Goal: Task Accomplishment & Management: Complete application form

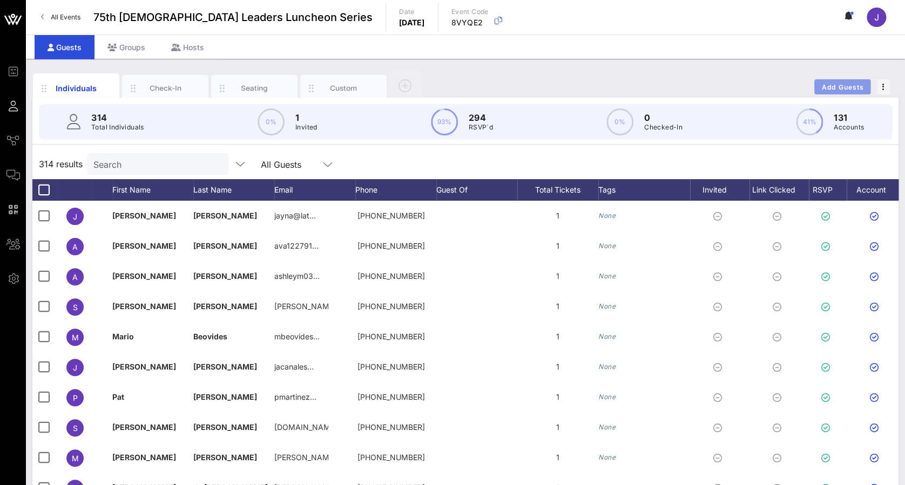
click at [854, 83] on span "Add Guests" at bounding box center [842, 87] width 43 height 8
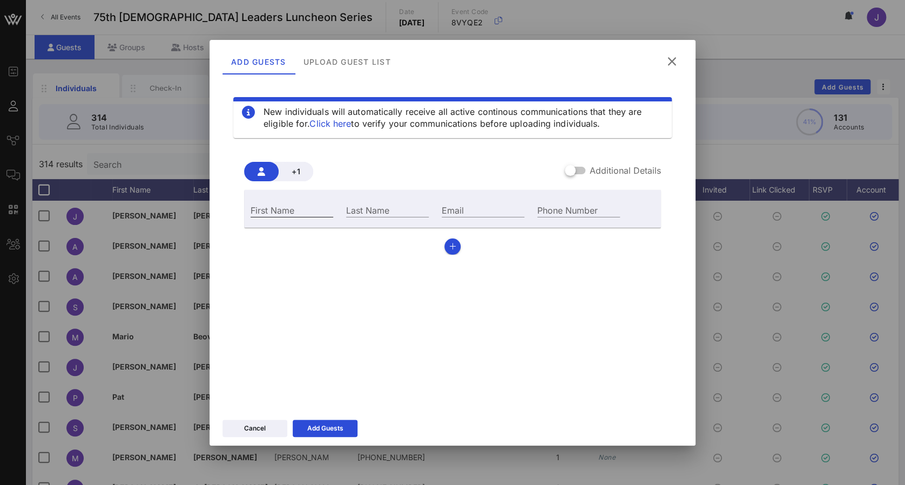
click at [274, 207] on div "First Name" at bounding box center [291, 210] width 83 height 14
click at [675, 57] on icon at bounding box center [671, 61] width 16 height 15
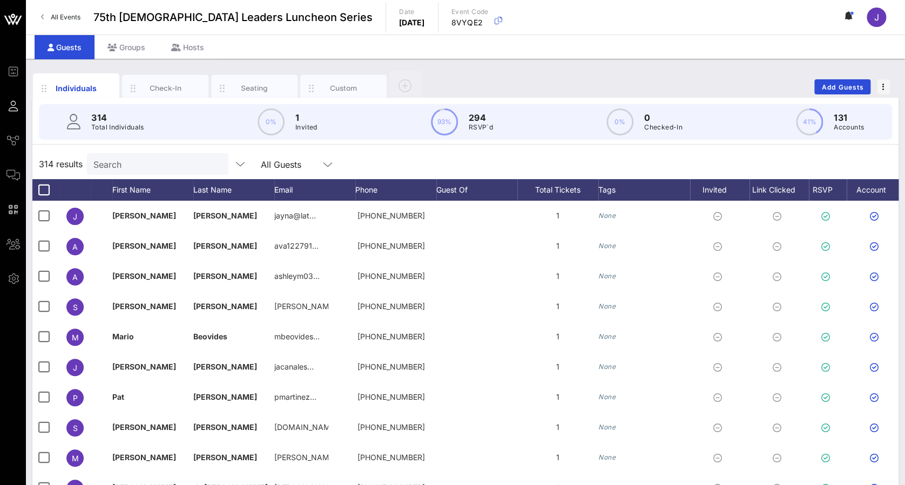
click at [108, 163] on input "Search" at bounding box center [156, 164] width 126 height 14
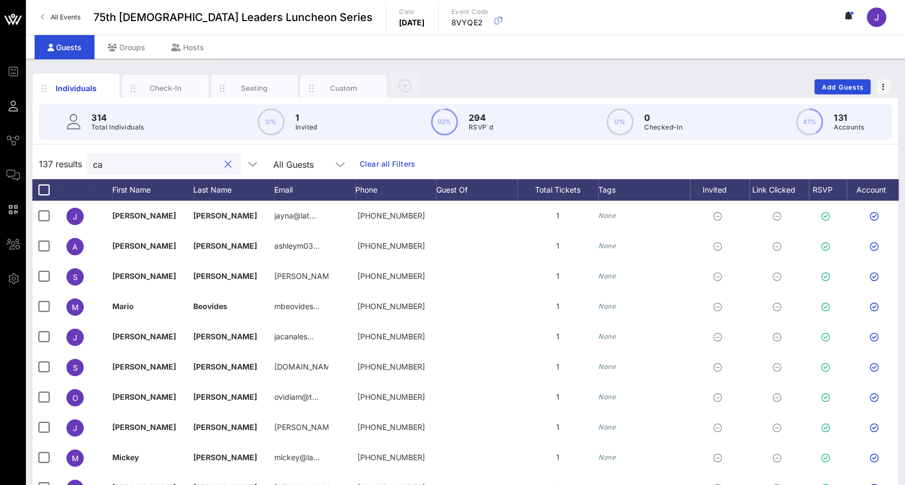
type input "c"
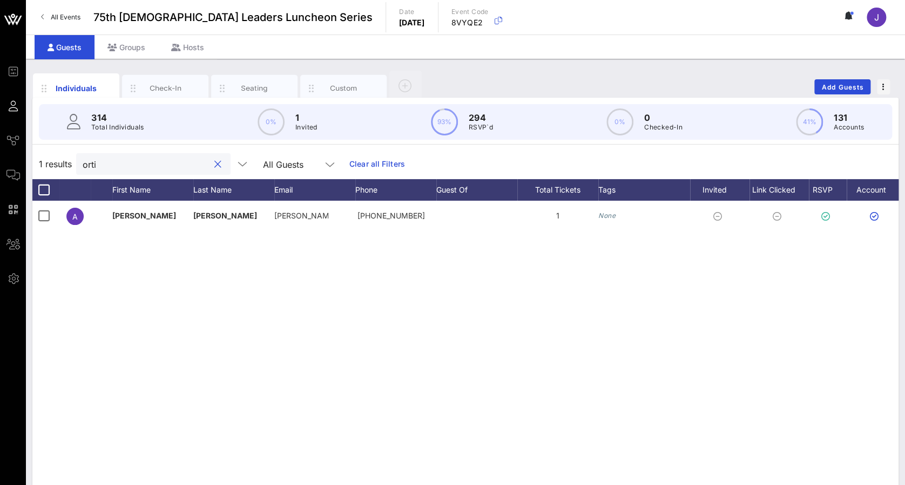
type input "orti"
click at [842, 88] on span "Add Guests" at bounding box center [842, 87] width 43 height 8
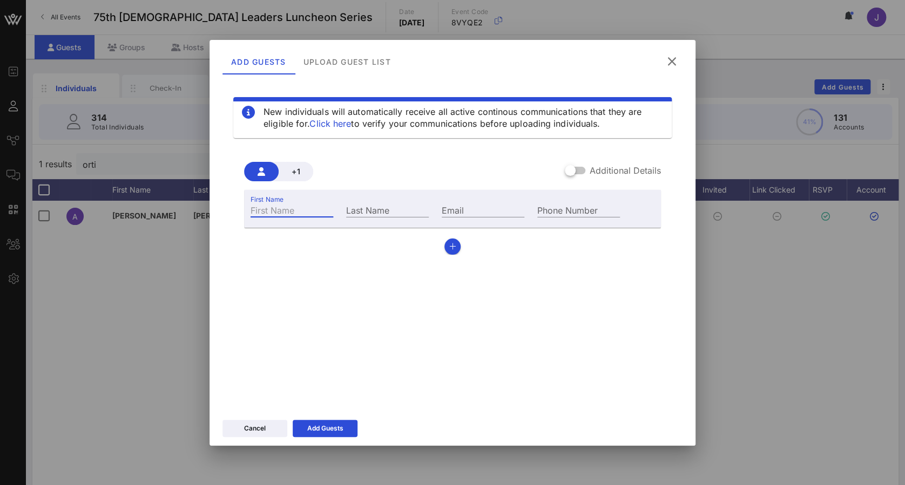
click at [302, 206] on input "First Name" at bounding box center [291, 210] width 83 height 14
type input "[PERSON_NAME]"
type input "X"
click at [406, 212] on input "X" at bounding box center [387, 210] width 83 height 14
paste input "[PERSON_NAME]"
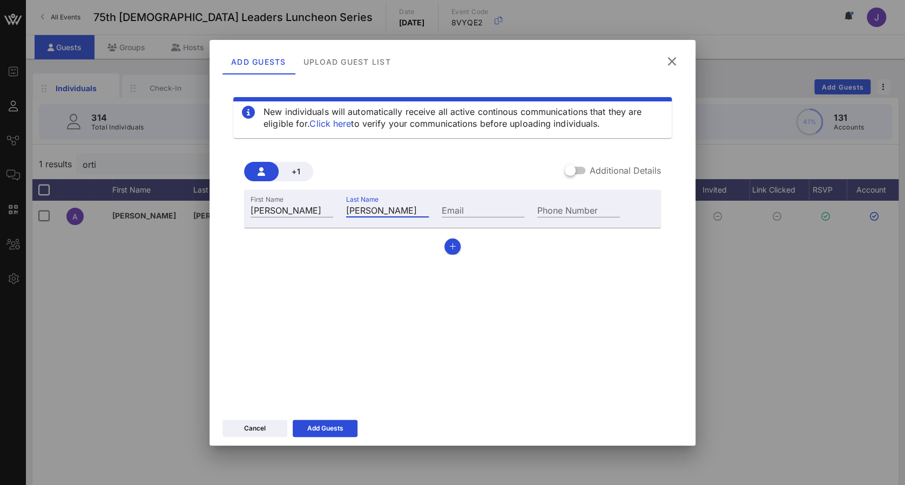
scroll to position [0, 10]
type input "[PERSON_NAME]"
click at [494, 212] on input "Email" at bounding box center [482, 210] width 83 height 14
paste input "[PERSON_NAME][EMAIL_ADDRESS][PERSON_NAME][DOMAIN_NAME]"
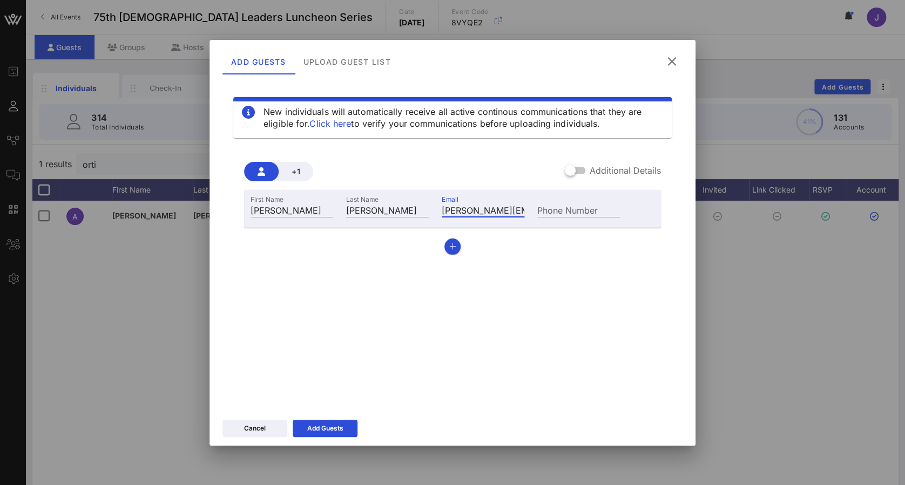
scroll to position [0, 36]
type input "[PERSON_NAME][EMAIL_ADDRESS][PERSON_NAME][DOMAIN_NAME]"
click at [420, 363] on div "New individuals will automatically receive all active continous communications …" at bounding box center [452, 242] width 460 height 324
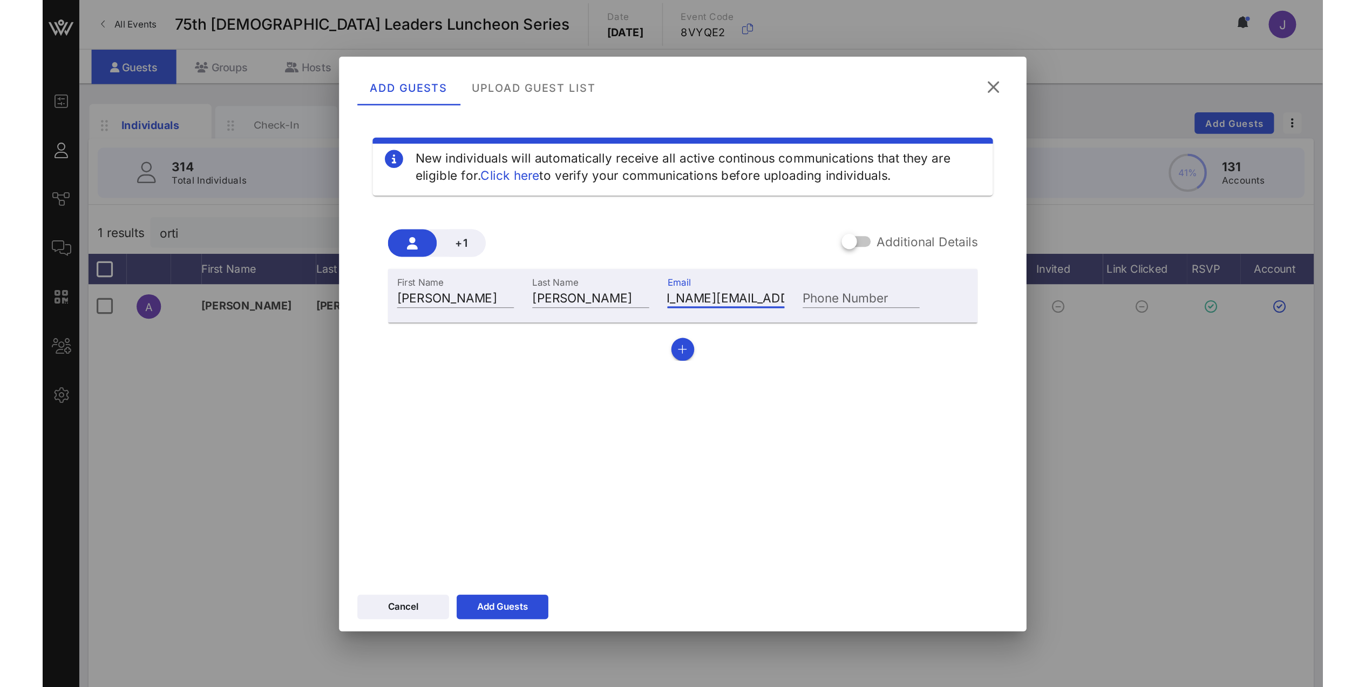
scroll to position [0, 0]
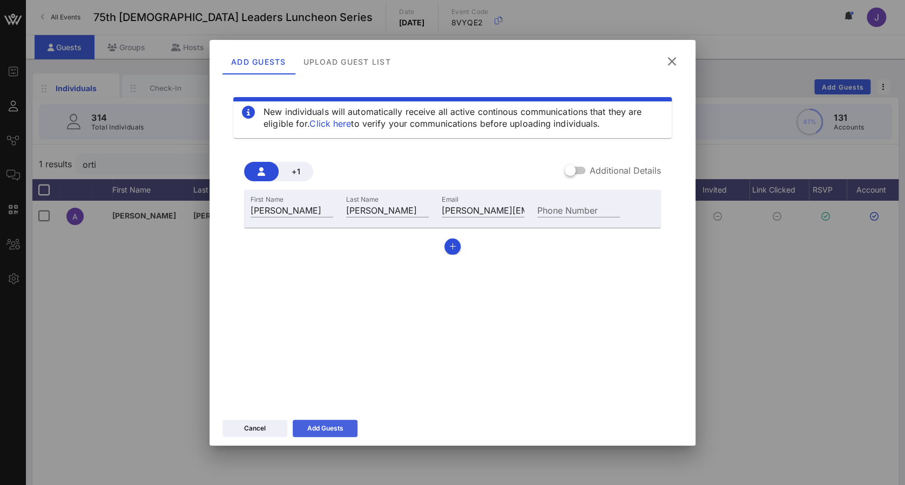
click at [322, 430] on icon at bounding box center [325, 428] width 10 height 10
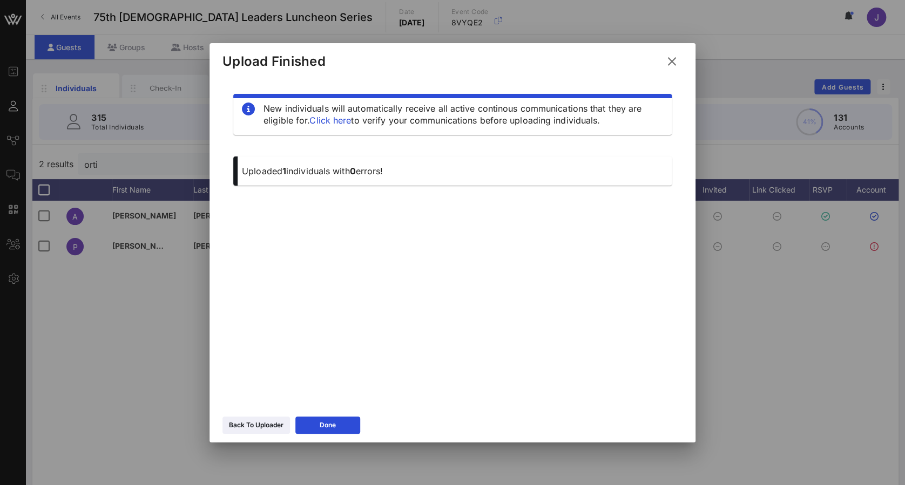
click at [671, 59] on icon at bounding box center [671, 61] width 16 height 15
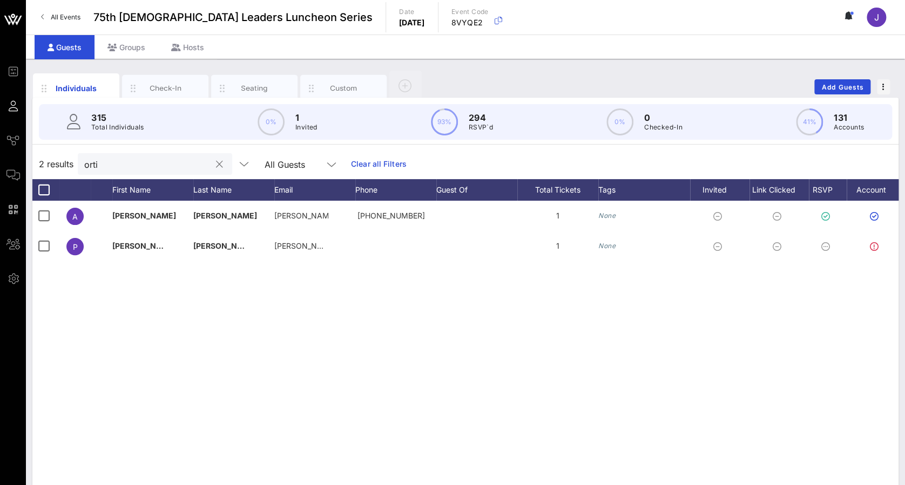
click at [163, 168] on input "orti" at bounding box center [147, 164] width 126 height 14
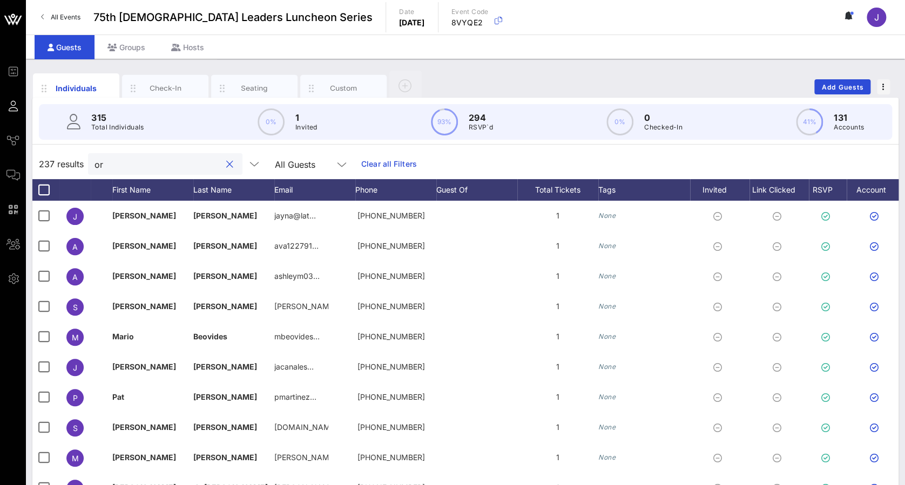
type input "o"
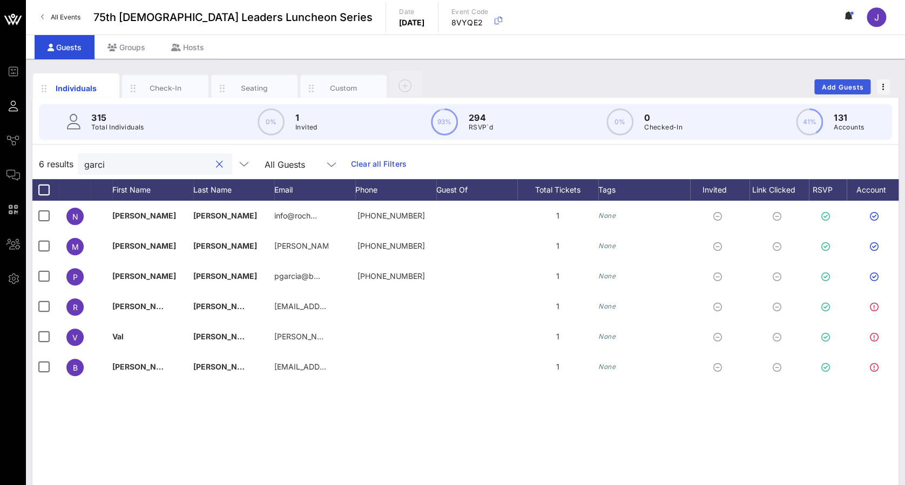
type input "garci"
click at [824, 83] on span "Add Guests" at bounding box center [842, 87] width 43 height 8
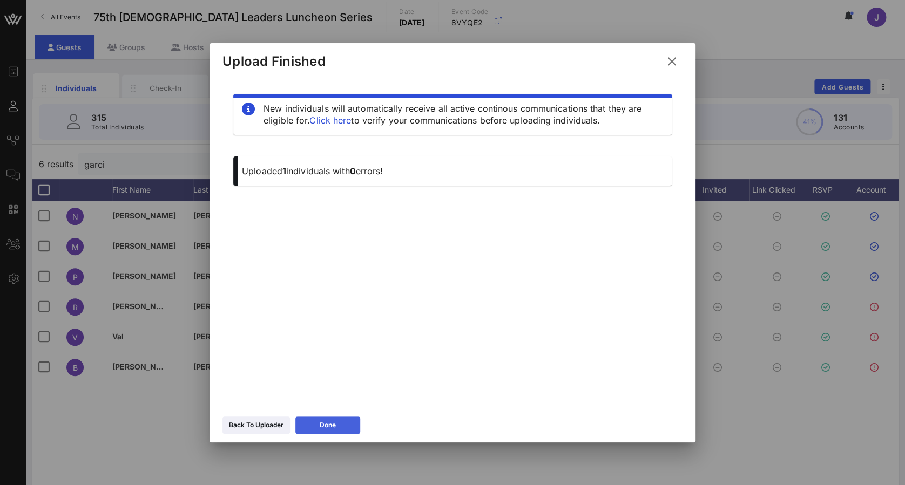
click at [327, 422] on icon at bounding box center [327, 425] width 7 height 8
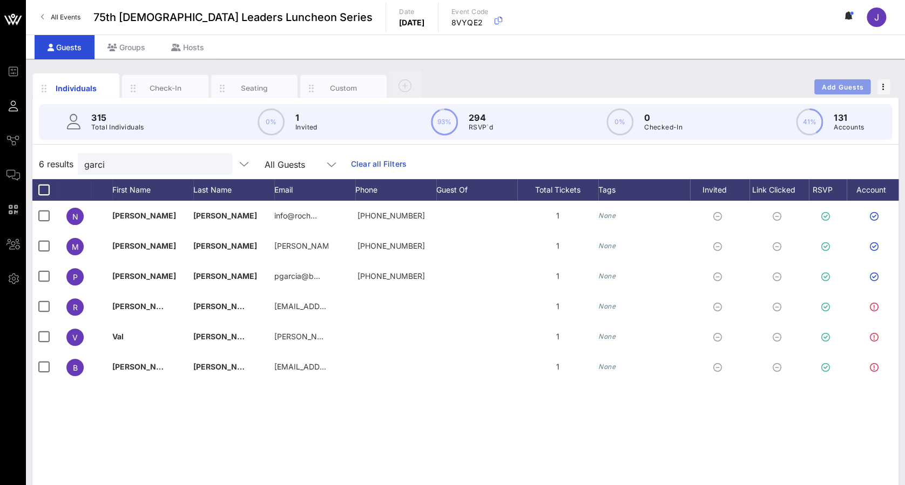
click at [851, 90] on span "Add Guests" at bounding box center [842, 87] width 43 height 8
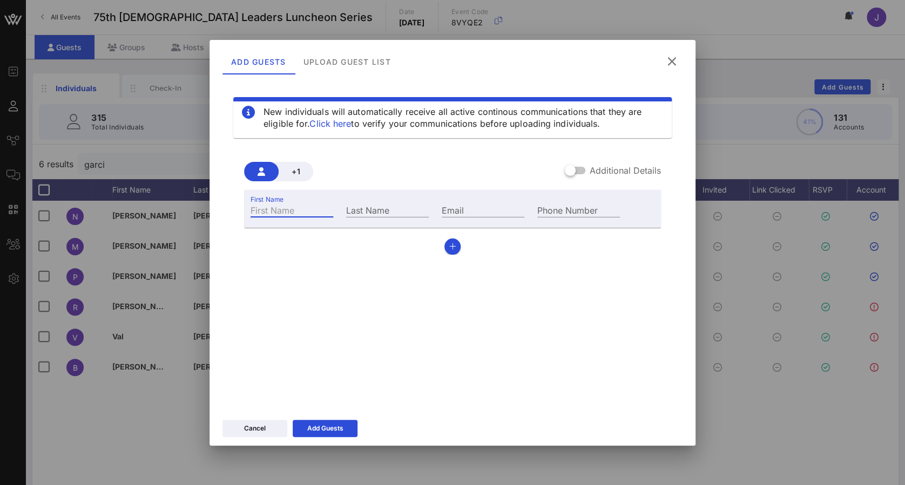
click at [288, 215] on input "First Name" at bounding box center [291, 210] width 83 height 14
type input "[PERSON_NAME]"
click at [467, 206] on input "Email" at bounding box center [482, 210] width 83 height 14
paste input "[EMAIL_ADDRESS][DOMAIN_NAME]"
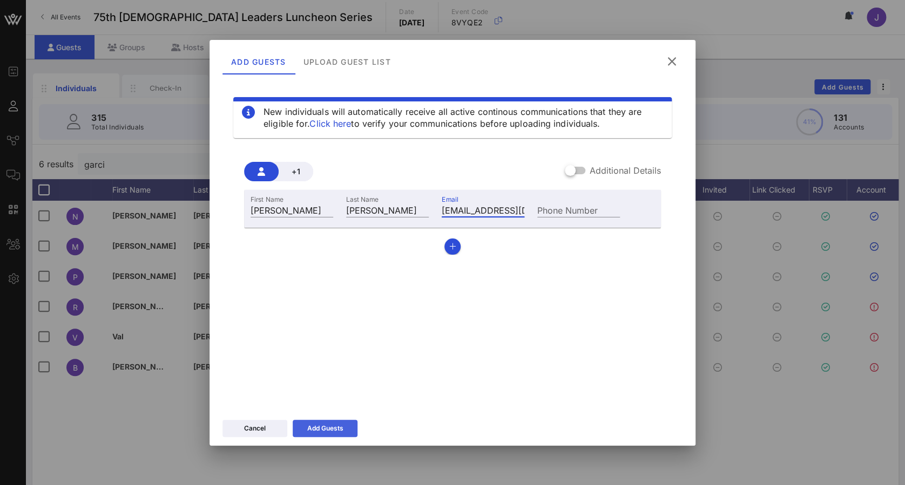
type input "[EMAIL_ADDRESS][DOMAIN_NAME]"
click at [308, 423] on div "Add Guests" at bounding box center [325, 428] width 36 height 11
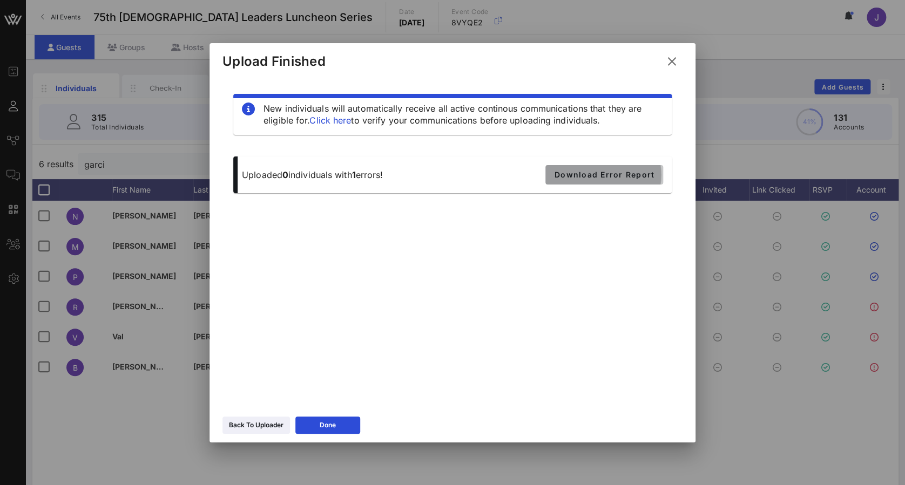
click at [599, 173] on span "Download Error Report" at bounding box center [604, 174] width 100 height 9
click at [480, 65] on div "Upload Finished" at bounding box center [452, 59] width 486 height 33
click at [677, 65] on icon at bounding box center [671, 61] width 18 height 19
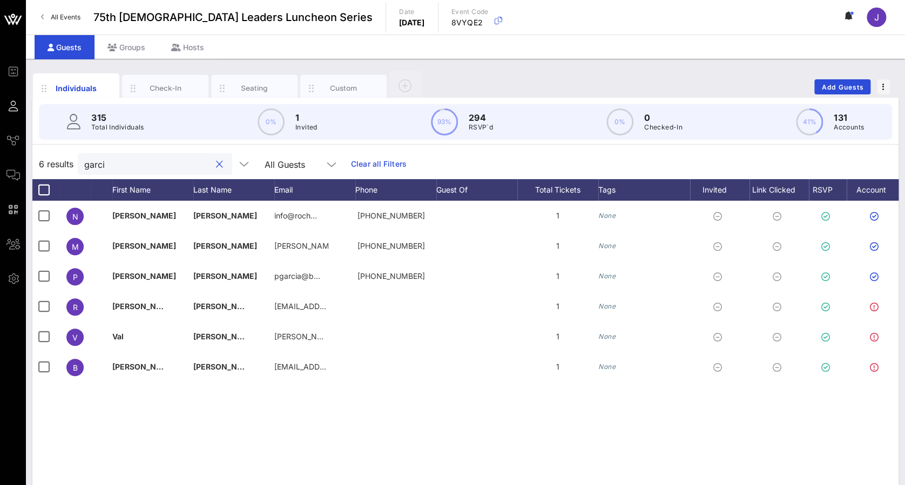
click at [133, 166] on input "garci" at bounding box center [147, 164] width 126 height 14
click at [133, 165] on input "garci" at bounding box center [147, 164] width 126 height 14
click at [134, 166] on input "garci" at bounding box center [147, 164] width 126 height 14
